Goal: Task Accomplishment & Management: Manage account settings

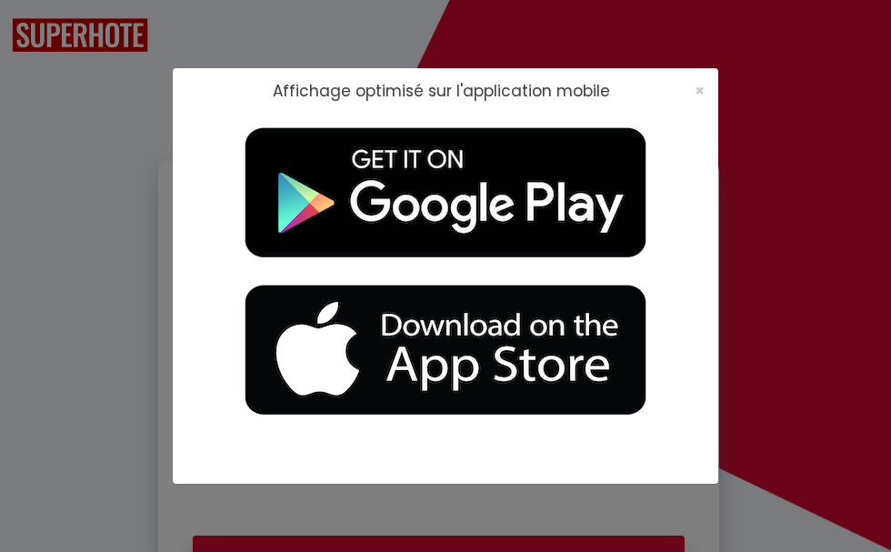
checkbox input "true"
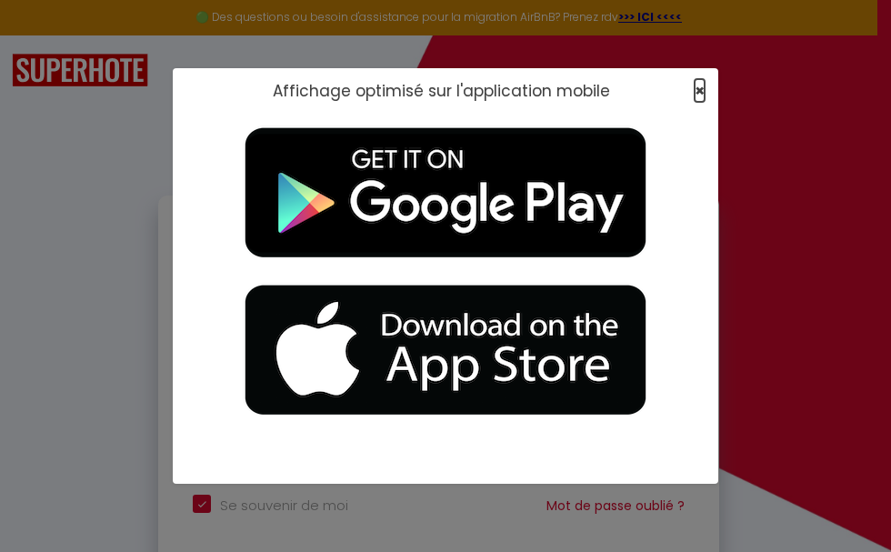
click at [699, 94] on span "×" at bounding box center [700, 90] width 10 height 23
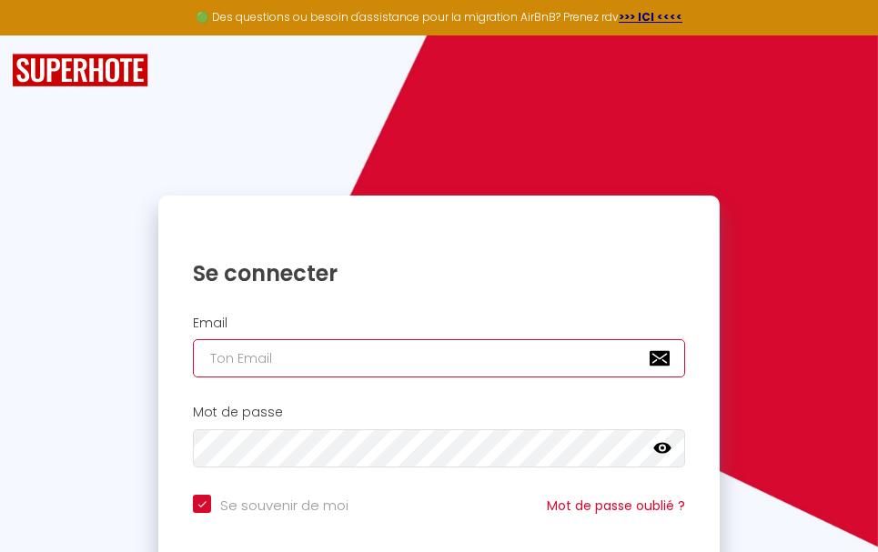
click at [291, 360] on input "email" at bounding box center [439, 358] width 492 height 38
type input "a"
checkbox input "true"
type input "ag"
checkbox input "true"
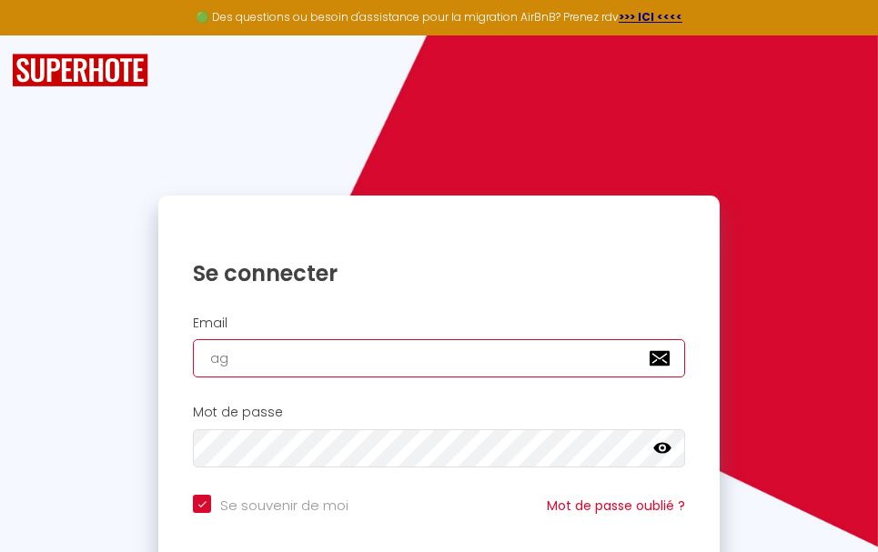
type input "age"
checkbox input "true"
type input "age,"
checkbox input "true"
type input "age"
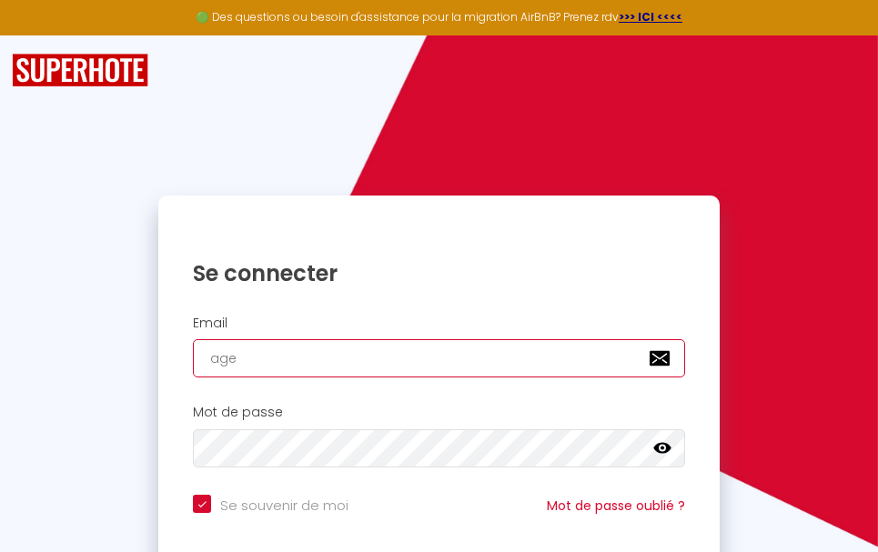
checkbox input "true"
type input "agen"
checkbox input "true"
type input "agenc"
checkbox input "true"
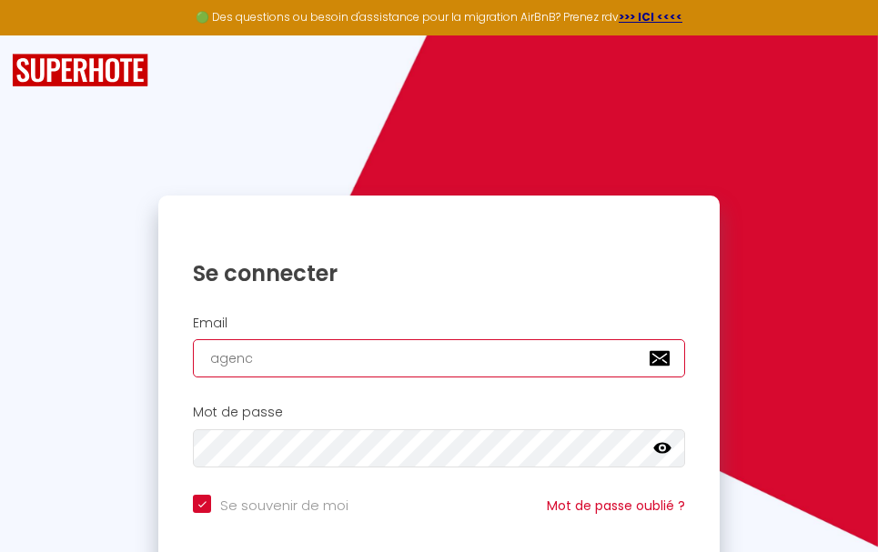
type input "agence"
checkbox input "true"
type input "agence."
checkbox input "true"
type input "agence.L"
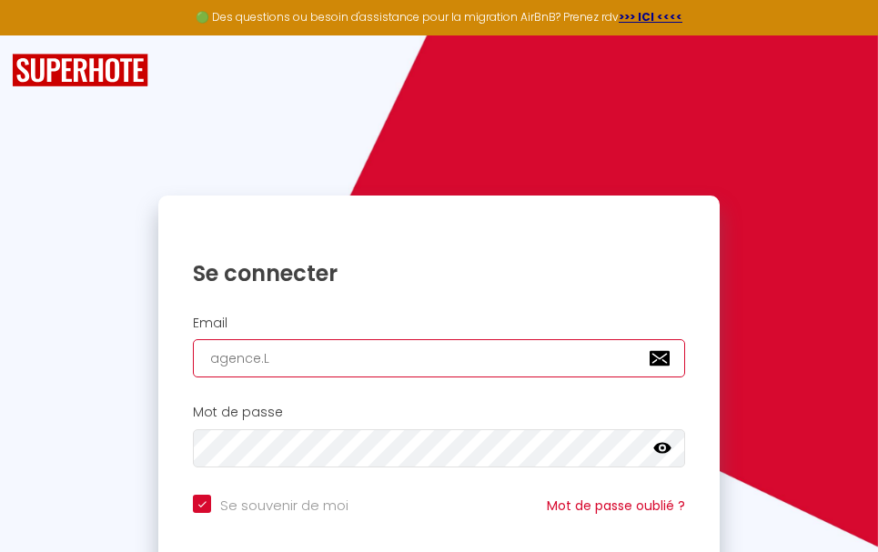
checkbox input "true"
type input "agence.LO"
checkbox input "true"
type input "agence.LOK"
checkbox input "true"
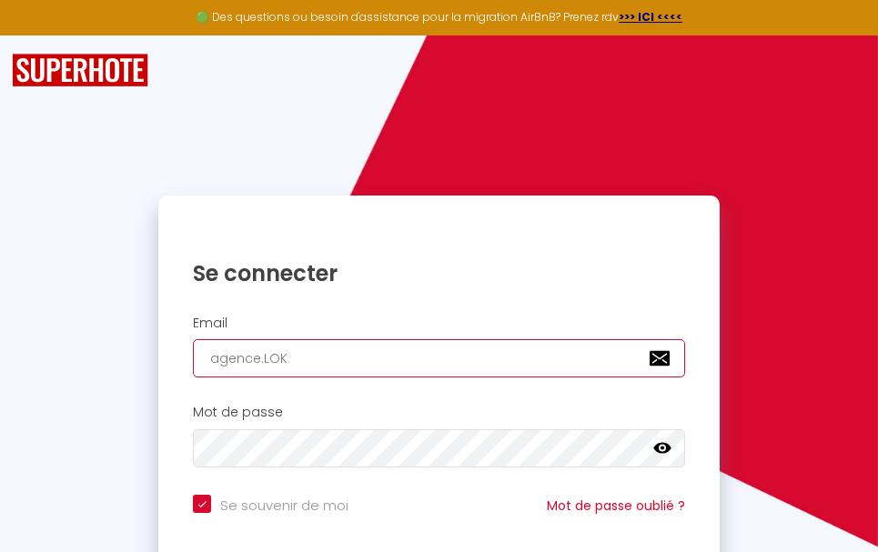
type input "agence.LO"
checkbox input "true"
type input "agence.L"
checkbox input "true"
type input "agence."
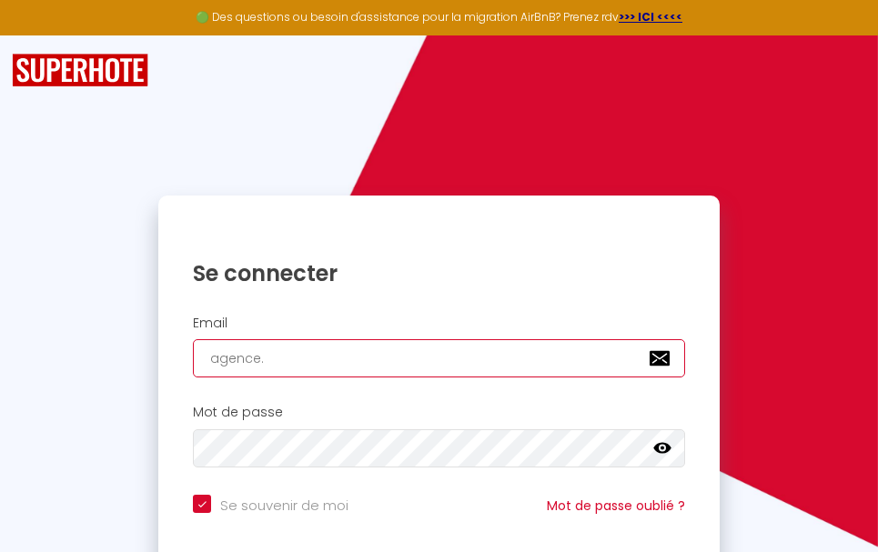
checkbox input "true"
type input "agence.l"
checkbox input "true"
type input "agence.lo"
checkbox input "true"
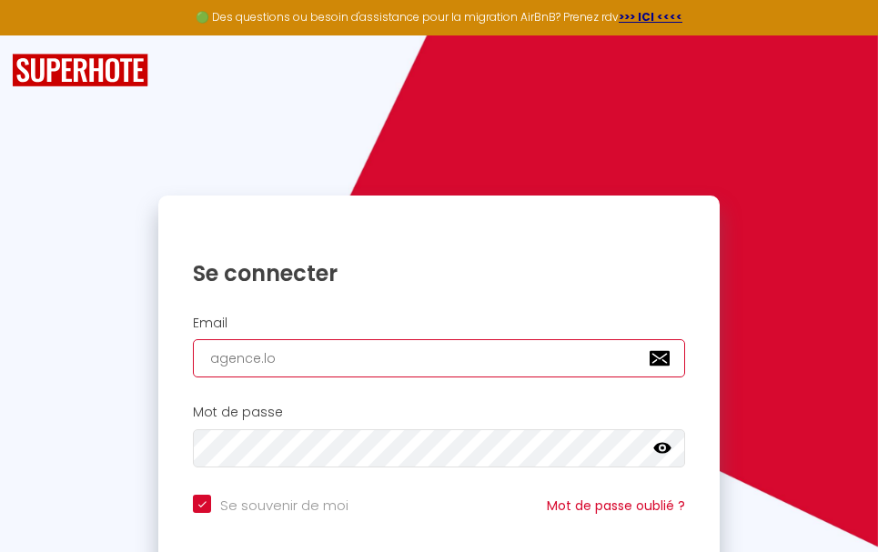
type input "agence.lok"
checkbox input "true"
type input "agence.lokn"
checkbox input "true"
type input "agence.lokne"
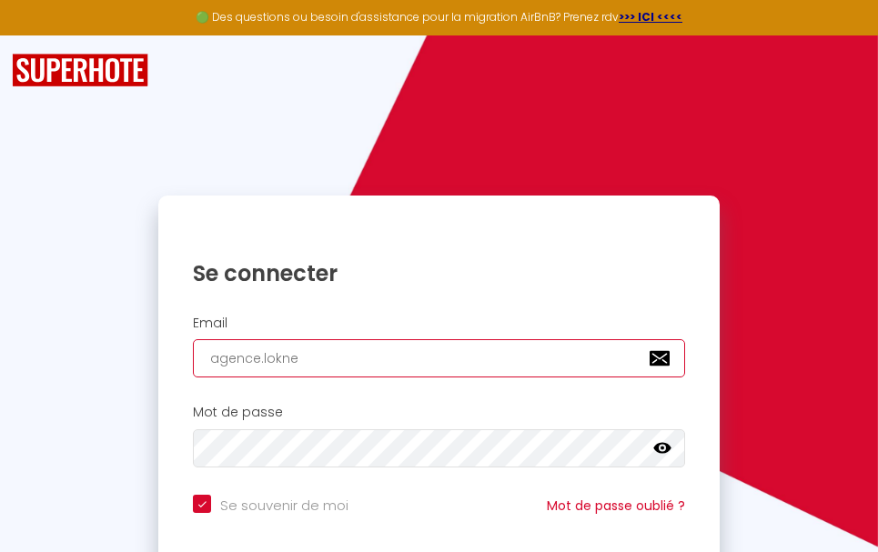
checkbox input "true"
type input "agence.loknet"
checkbox input "true"
type input "agence.loknet@"
checkbox input "true"
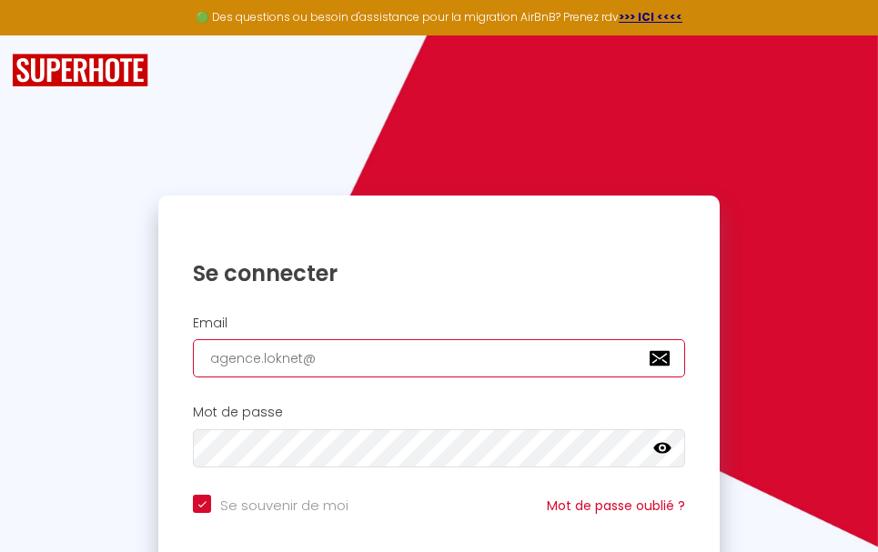
type input "agence.loknet@g"
checkbox input "true"
type input "agence.loknet@gm"
checkbox input "true"
type input "agence.loknet@gmi"
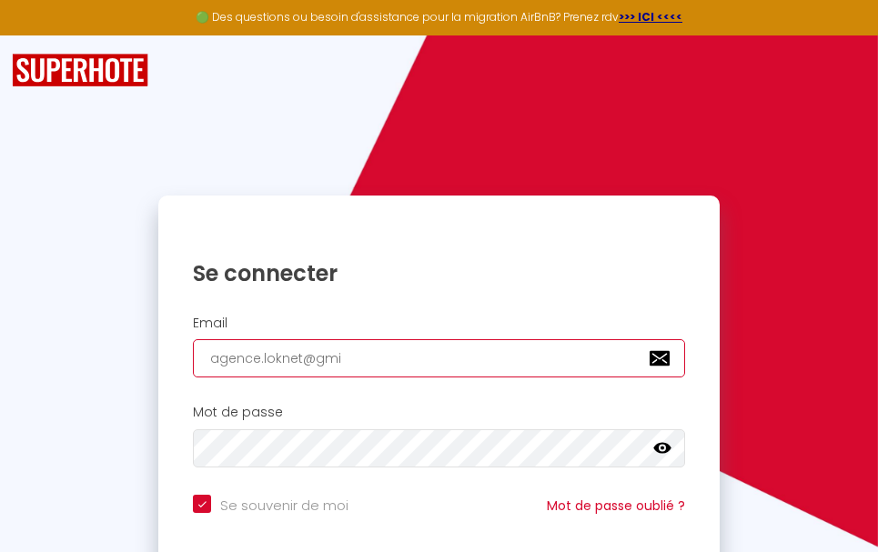
checkbox input "true"
type input "agence.loknet@gm"
checkbox input "true"
type input "agence.loknet@gma"
checkbox input "true"
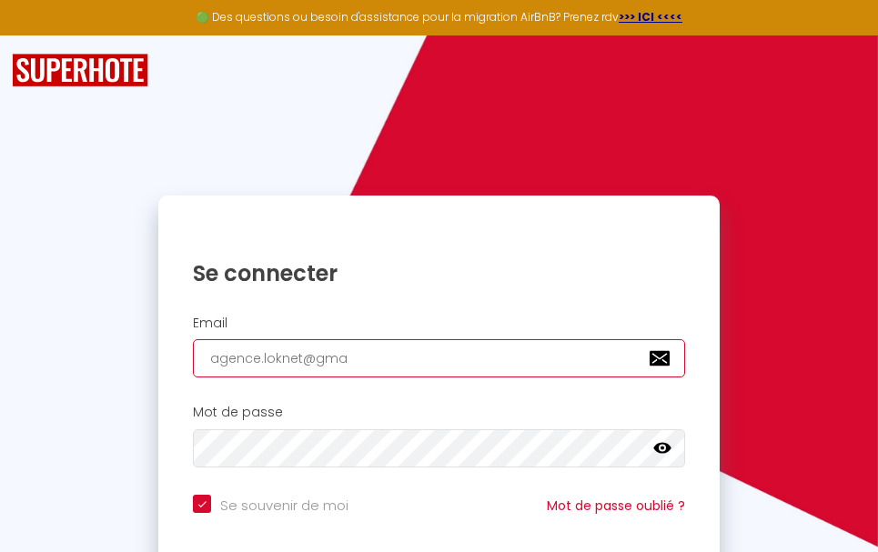
type input "agence.loknet@gmai"
checkbox input "true"
type input "agence.loknet@gmail"
checkbox input "true"
type input "agence.loknet@gmail."
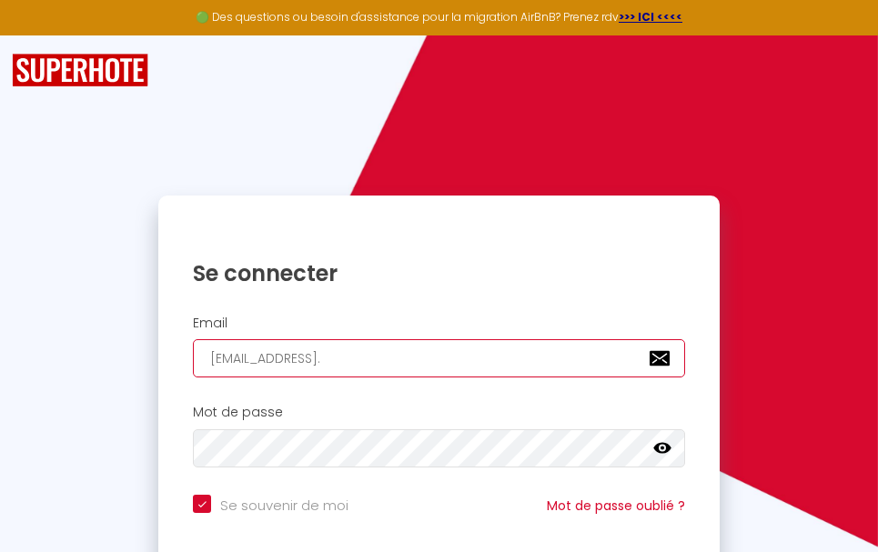
checkbox input "true"
type input "agence.loknet@gmail.C"
checkbox input "true"
type input "agence.loknet@gmail.CO"
checkbox input "true"
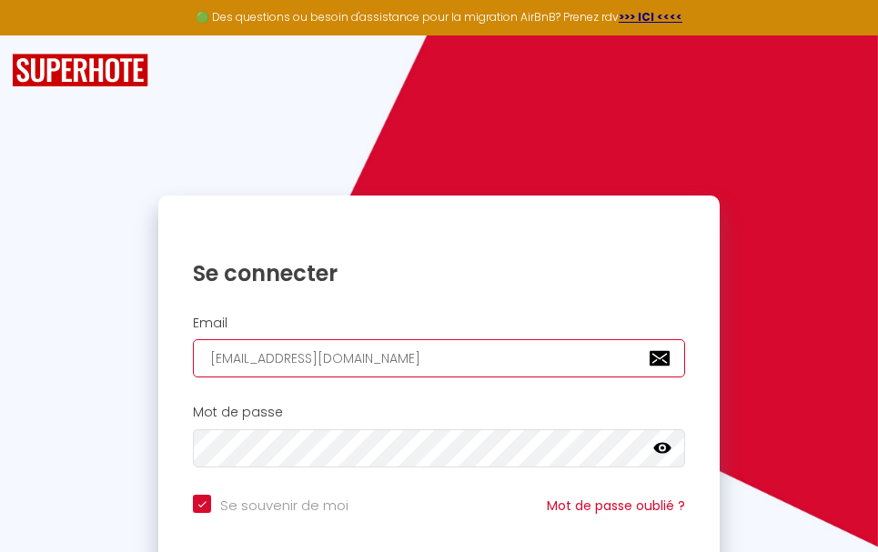
type input "agence.loknet@gmail.COM"
checkbox input "true"
type input "agence.loknet@gmail.CO"
checkbox input "true"
type input "agence.loknet@gmail.C"
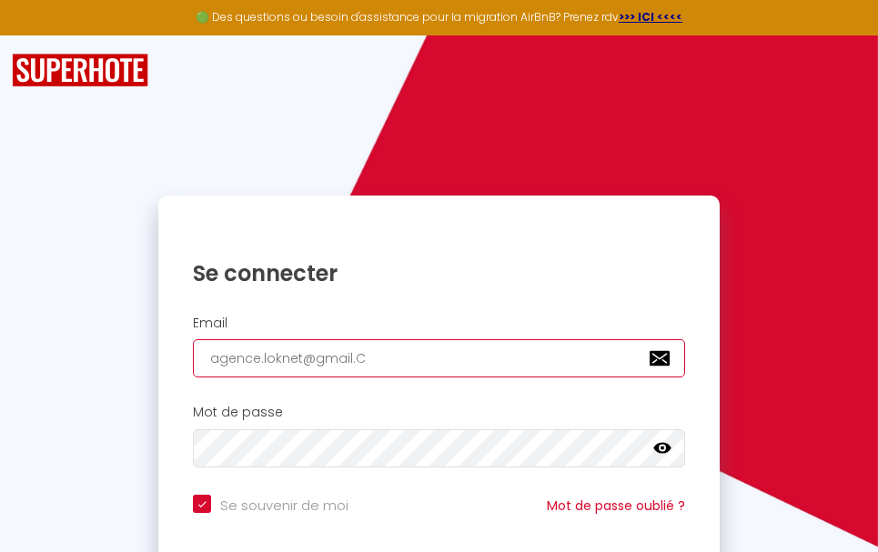
checkbox input "true"
type input "agence.loknet@gmail."
checkbox input "true"
type input "agence.loknet@gmail.c"
checkbox input "true"
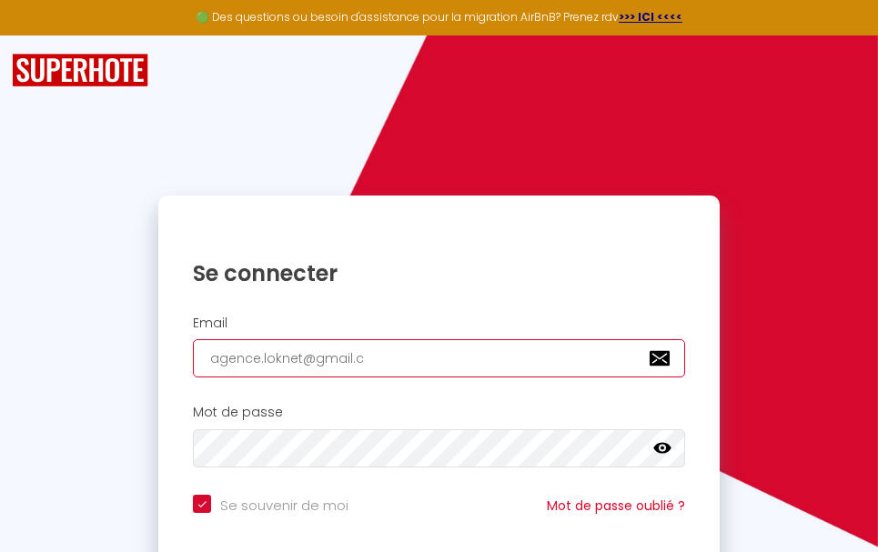
type input "agence.loknet@gmail.co"
checkbox input "true"
type input "agence.loknet@gmail.com"
checkbox input "true"
type input "agence.loknet@gmail.com"
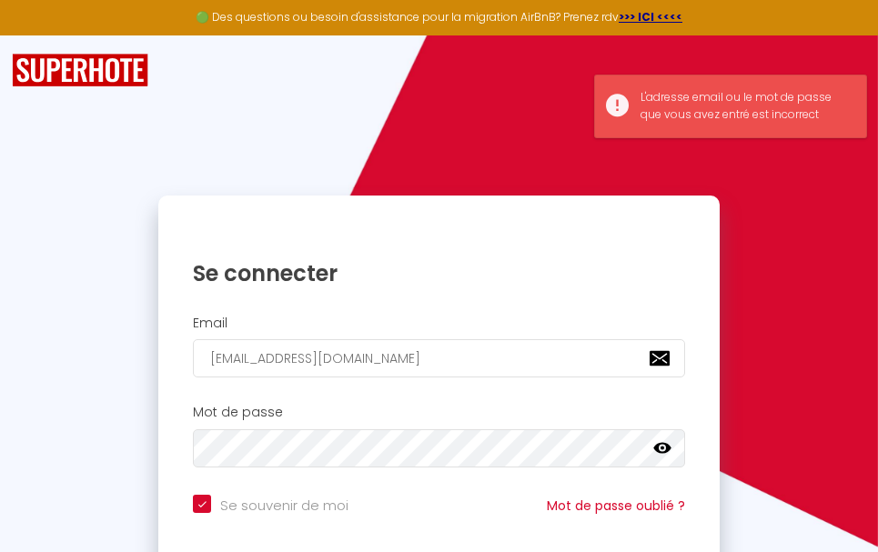
click at [666, 447] on icon at bounding box center [662, 448] width 18 height 11
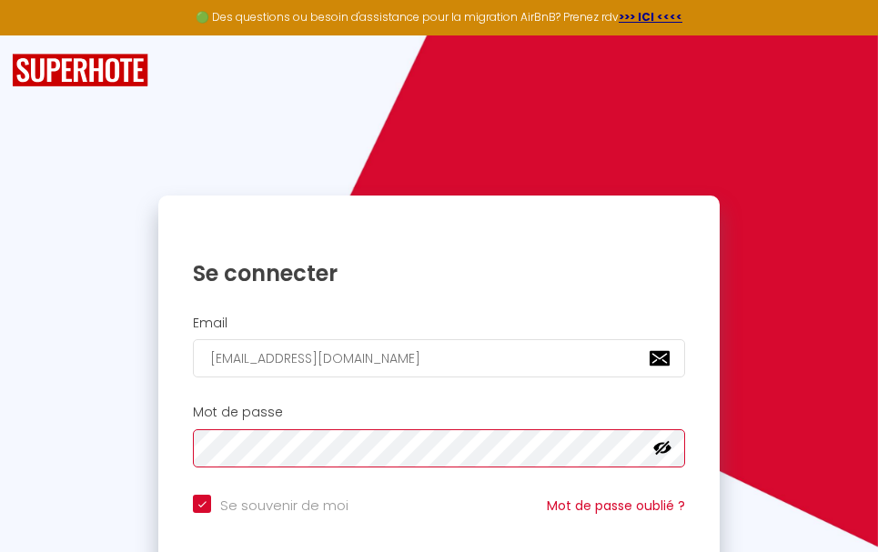
checkbox input "true"
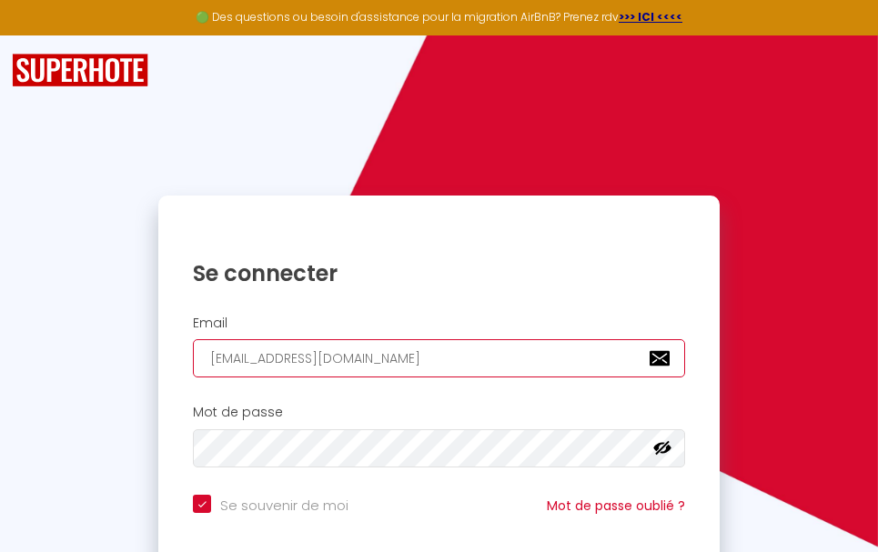
click at [277, 357] on input "agence.loknet@gmail.com" at bounding box center [439, 358] width 492 height 38
type input "agence.lonet@gmail.com"
checkbox input "true"
type input "agence.locnet@gmail.com"
checkbox input "true"
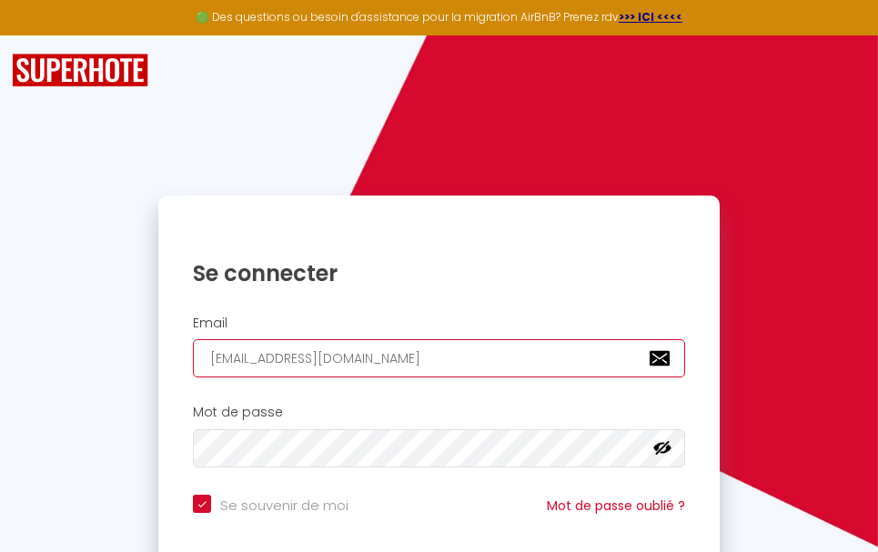
type input "agence.locnet@gmail.com"
checkbox input "true"
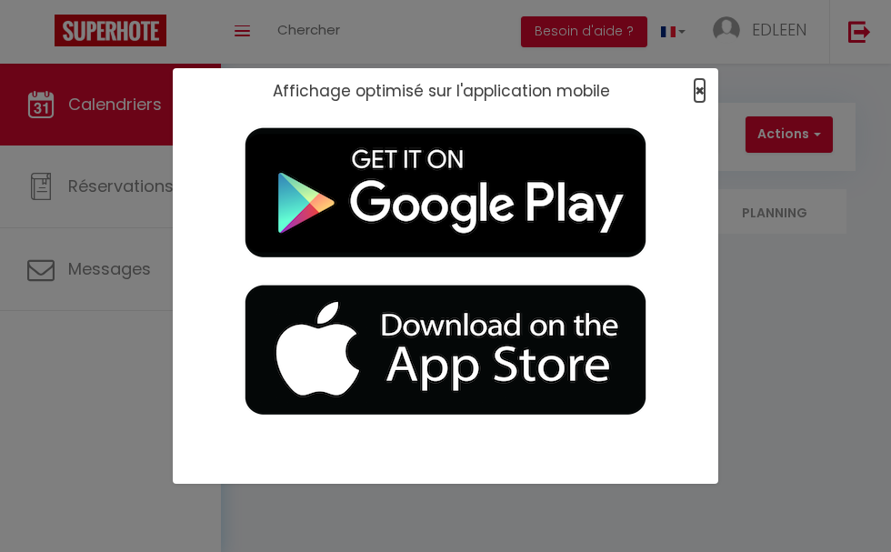
click at [695, 85] on span "×" at bounding box center [700, 90] width 10 height 23
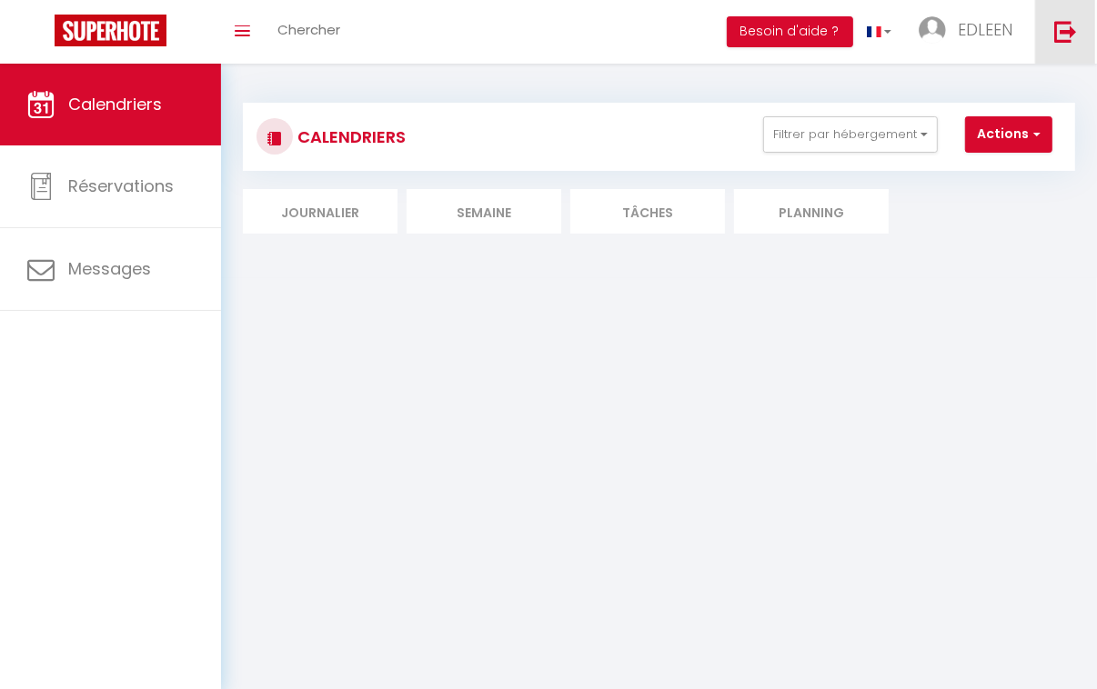
click at [890, 25] on img at bounding box center [1065, 31] width 23 height 23
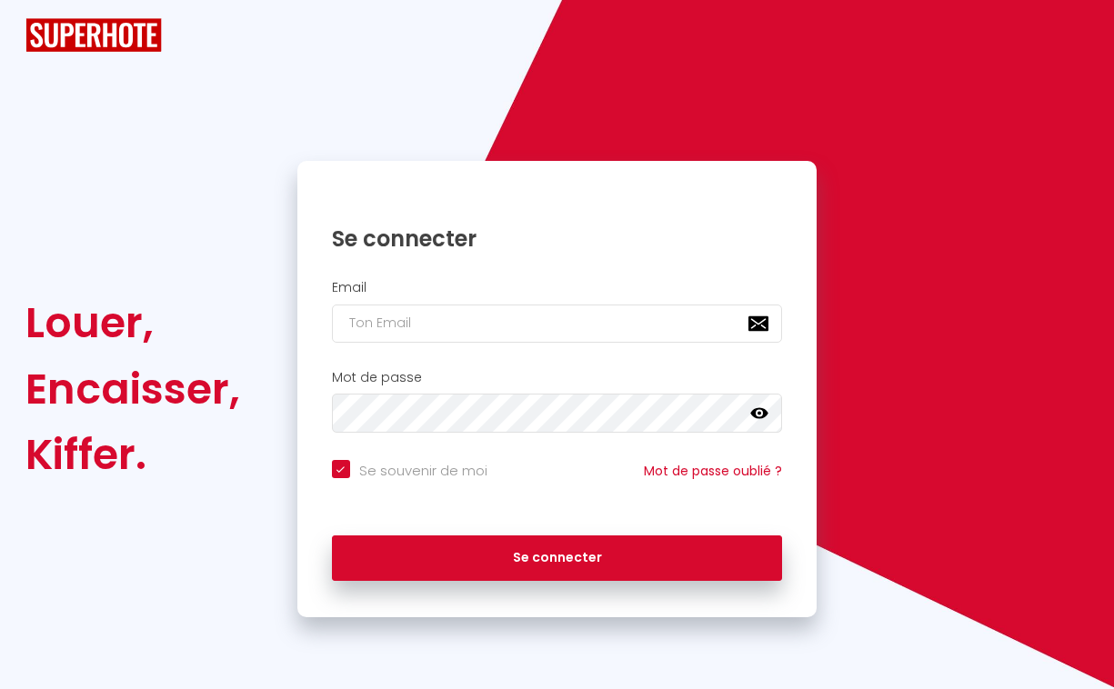
checkbox input "true"
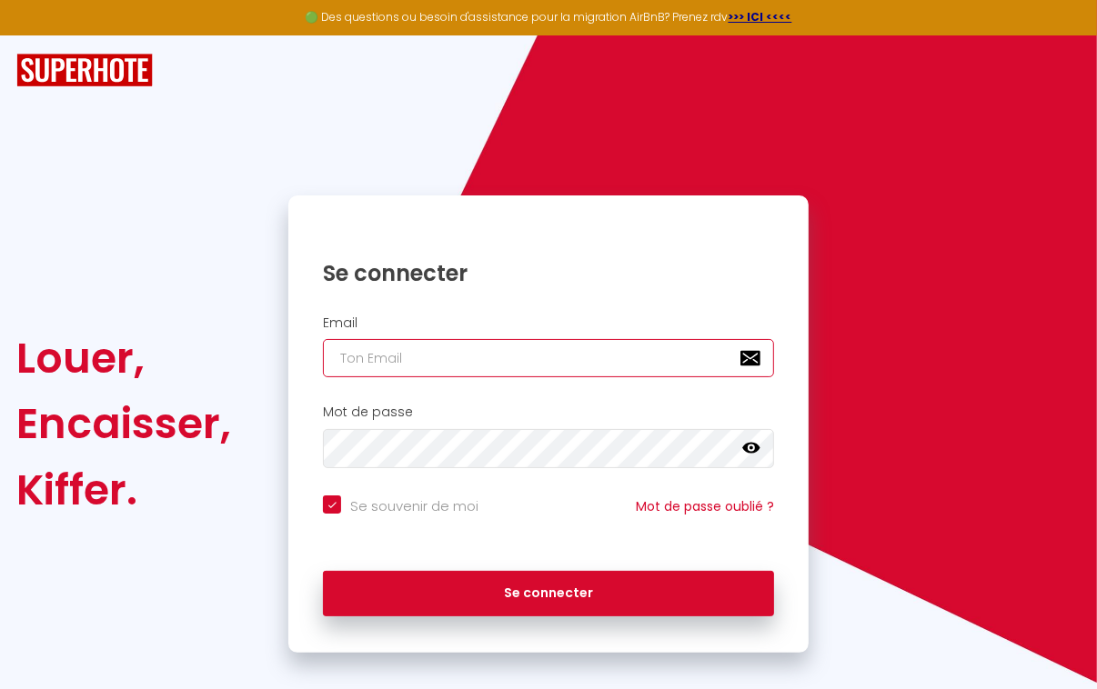
type input "agence.locnet@gmail.com"
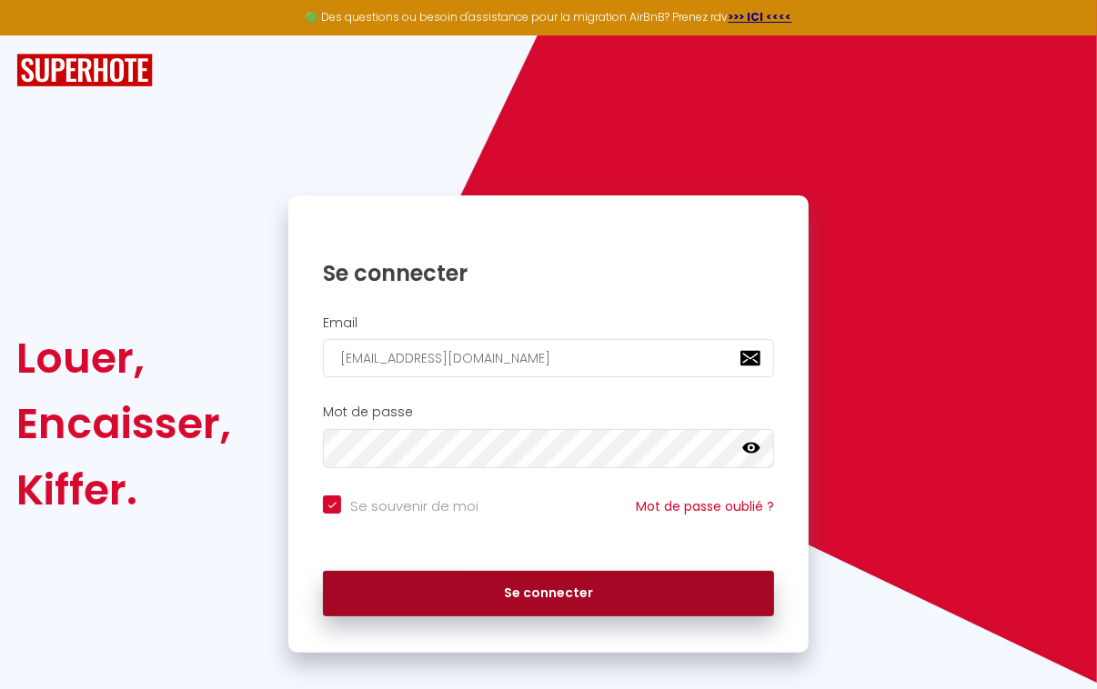
click at [550, 551] on button "Se connecter" at bounding box center [548, 593] width 451 height 45
checkbox input "true"
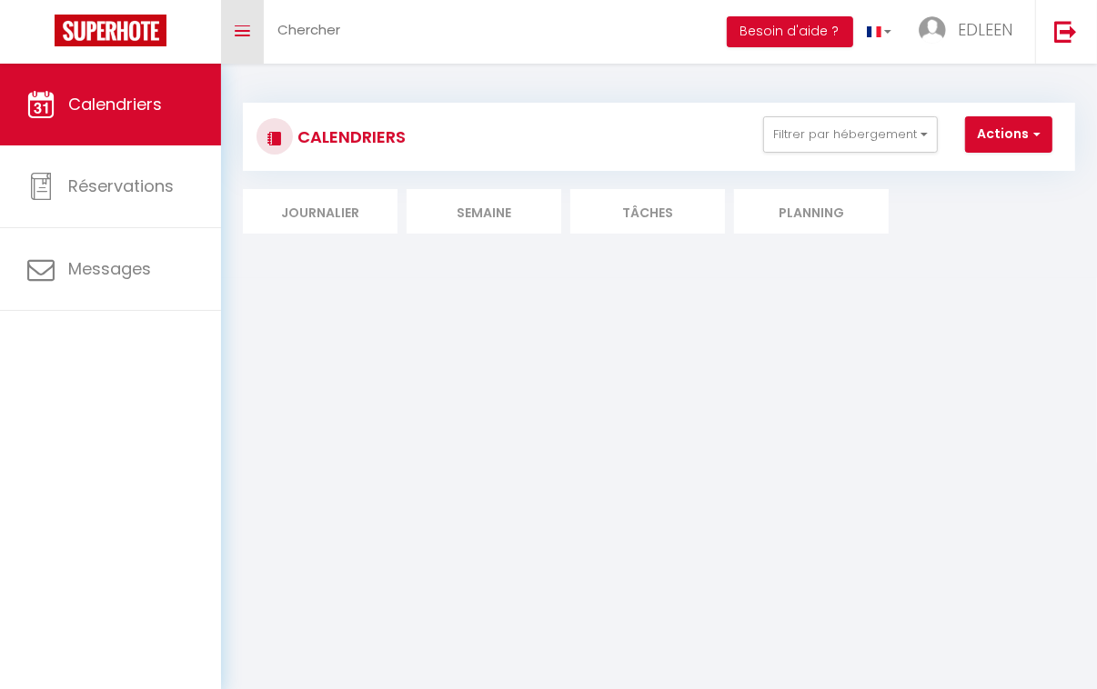
click at [244, 30] on span at bounding box center [242, 31] width 15 height 2
click at [788, 214] on li "Planning" at bounding box center [811, 211] width 155 height 45
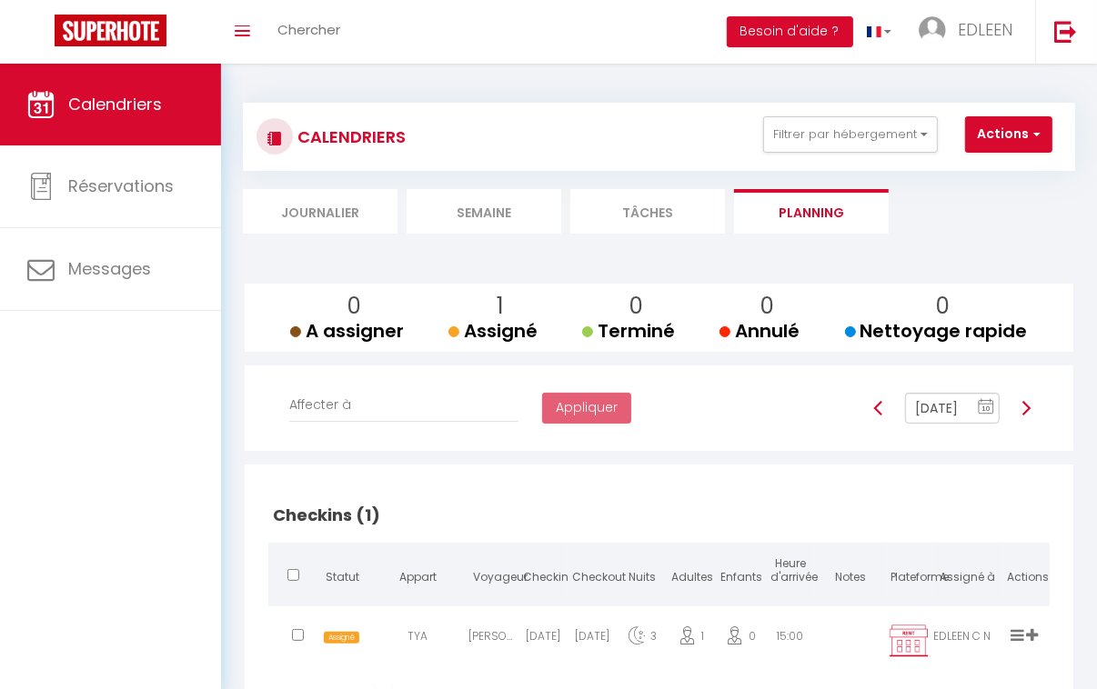
click at [318, 215] on li "Journalier" at bounding box center [320, 211] width 155 height 45
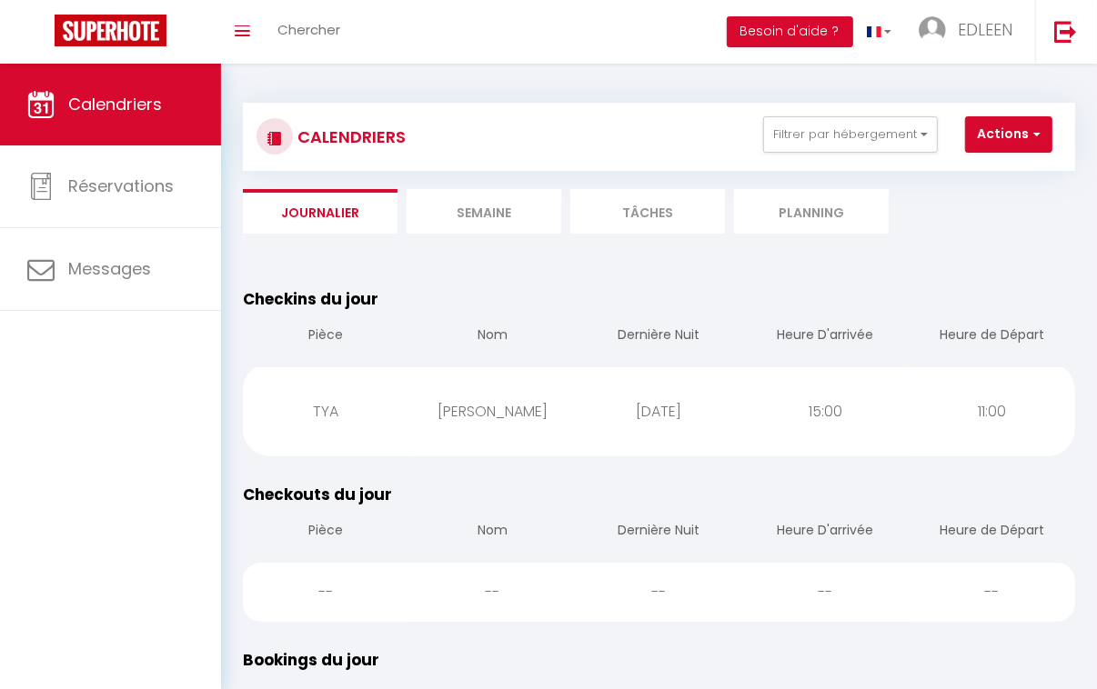
click at [483, 214] on li "Semaine" at bounding box center [484, 211] width 155 height 45
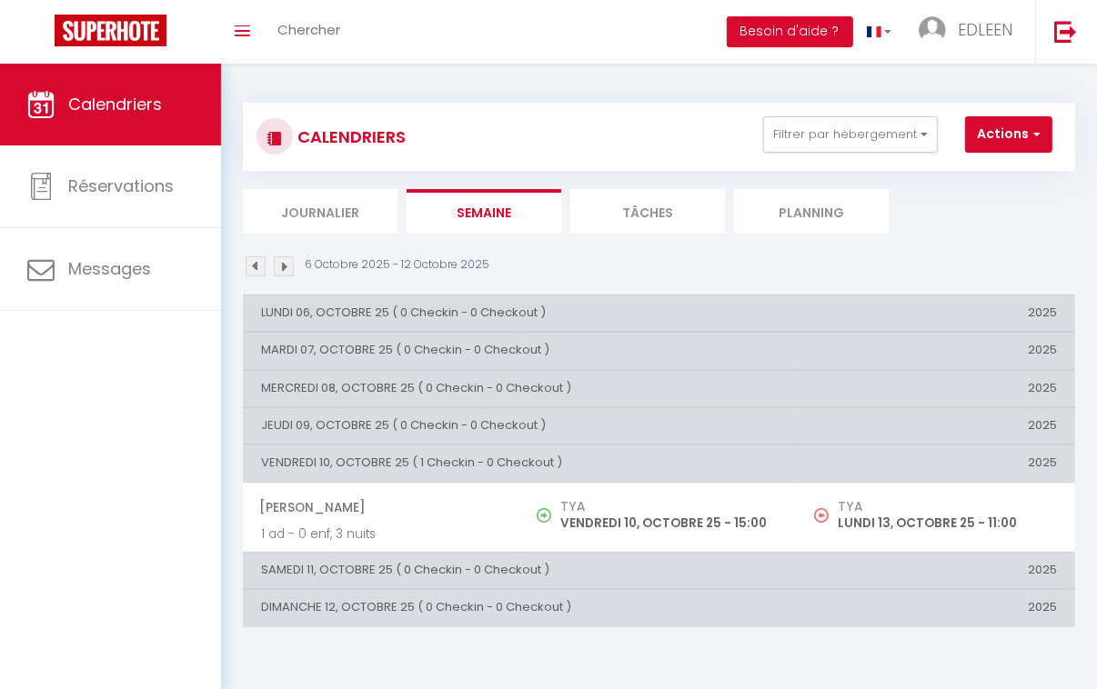
click at [810, 214] on li "Planning" at bounding box center [811, 211] width 155 height 45
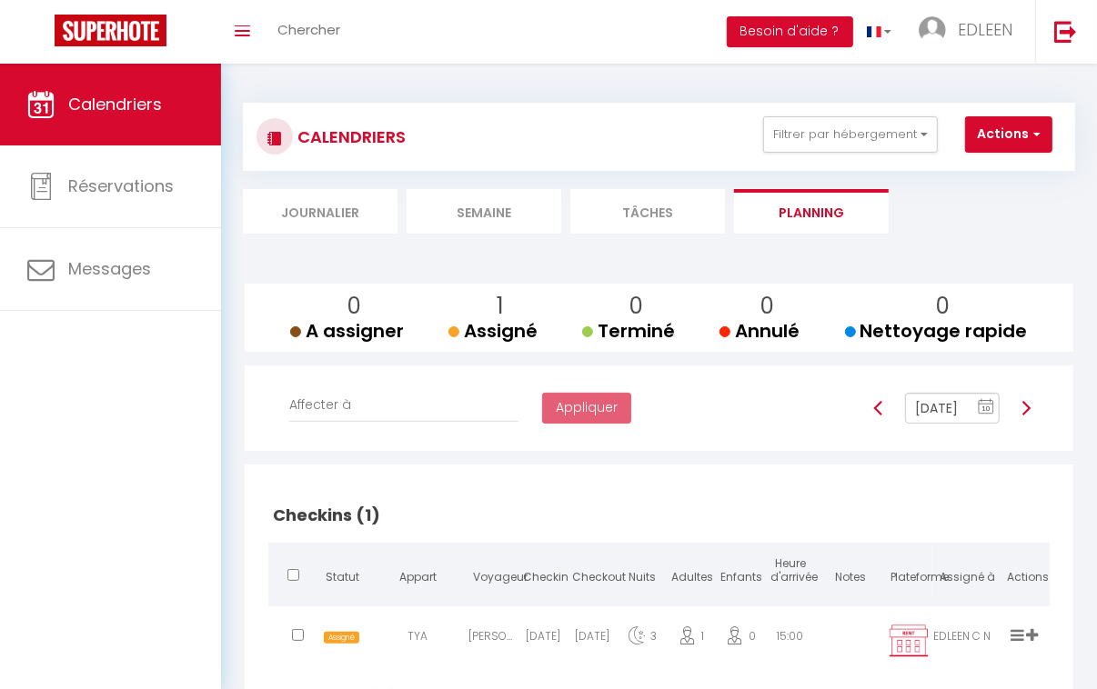
click at [289, 218] on li "Journalier" at bounding box center [320, 211] width 155 height 45
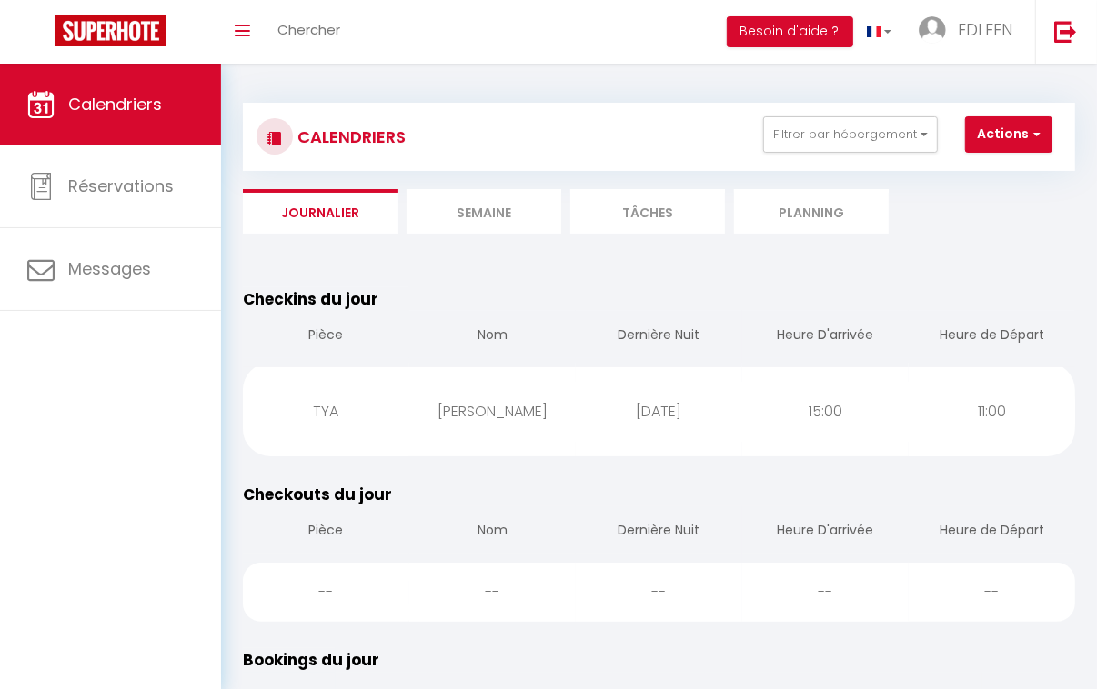
click at [352, 142] on h3 "CALENDRIERS" at bounding box center [349, 136] width 113 height 41
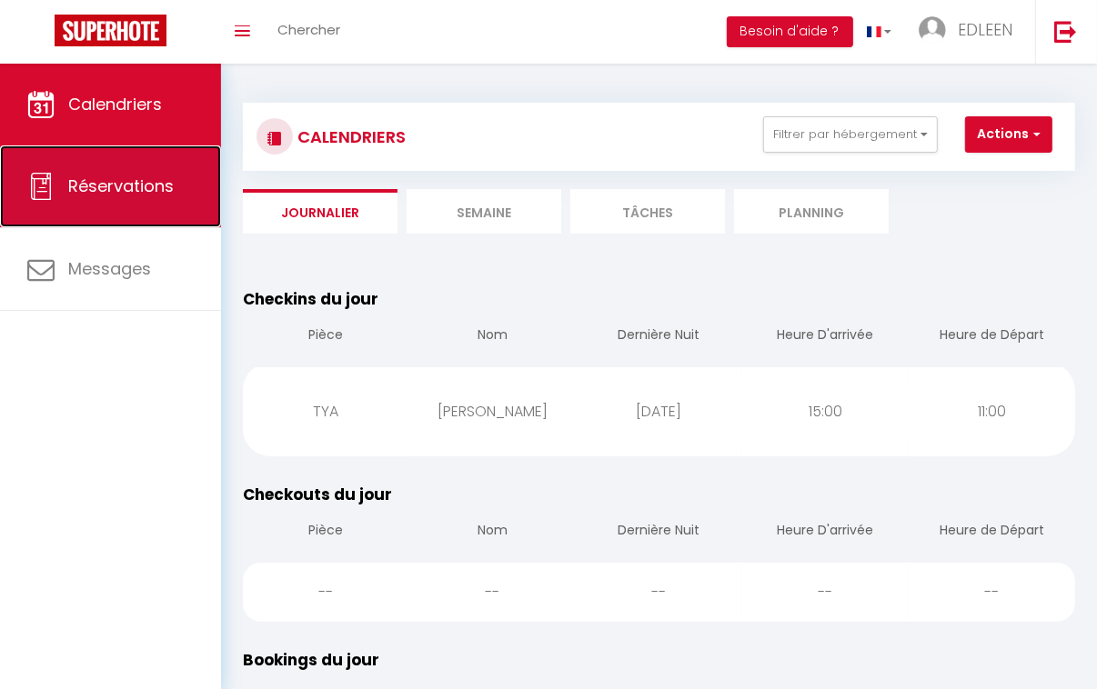
click at [135, 202] on link "Réservations" at bounding box center [110, 187] width 221 height 82
select select "not_cancelled"
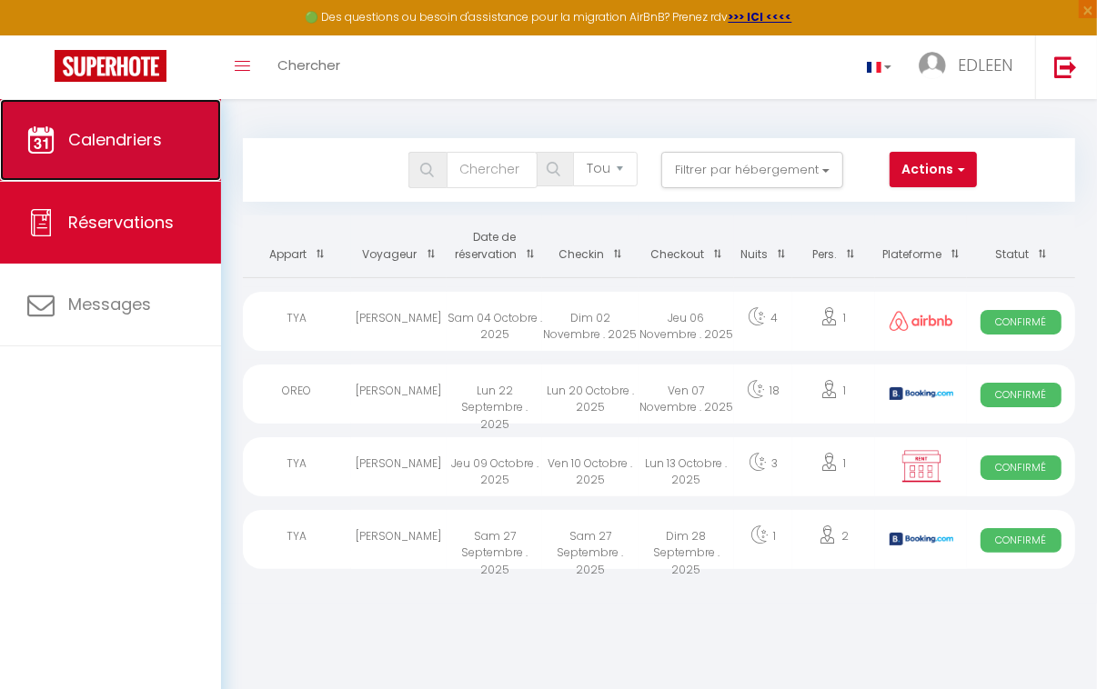
click at [142, 155] on link "Calendriers" at bounding box center [110, 140] width 221 height 82
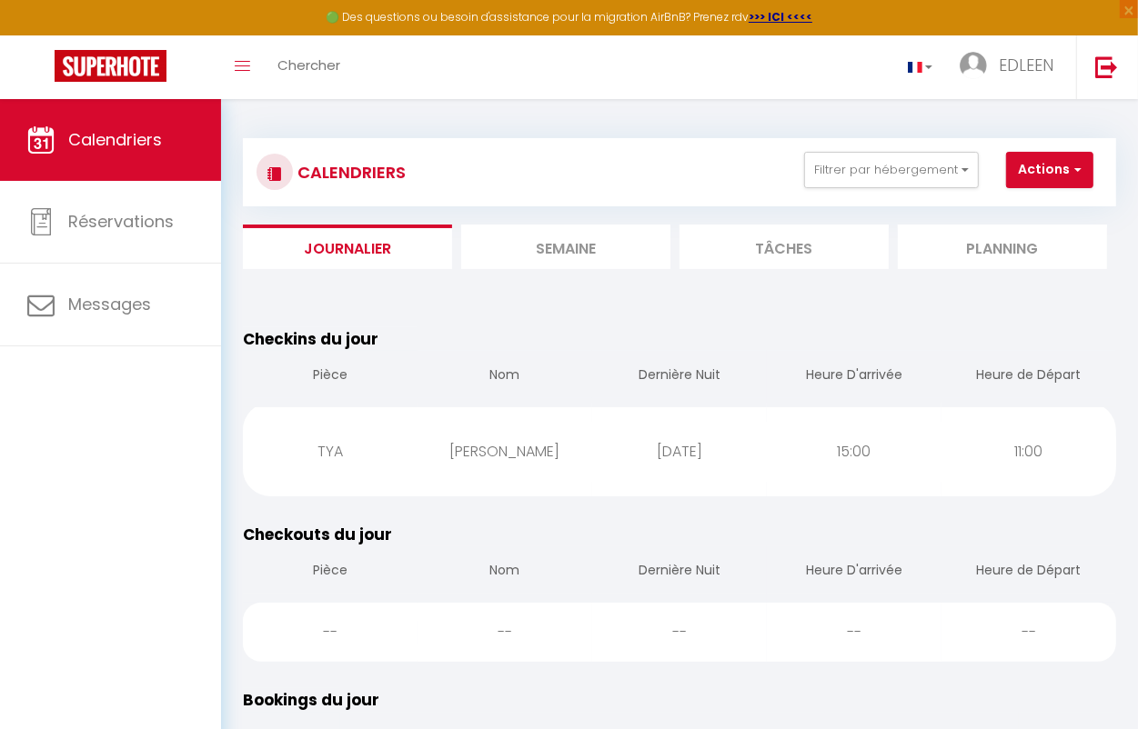
drag, startPoint x: 1002, startPoint y: 270, endPoint x: 689, endPoint y: 127, distance: 344.8
